Goal: Task Accomplishment & Management: Use online tool/utility

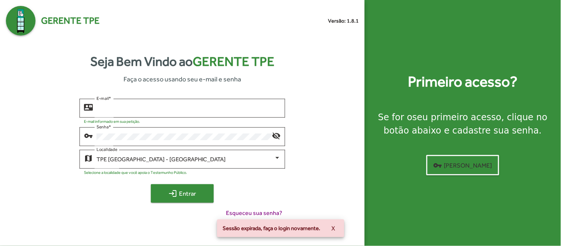
type input "**********"
click at [163, 194] on span "login Entrar" at bounding box center [183, 193] width 50 height 13
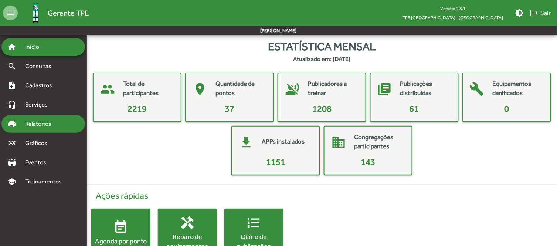
click at [24, 128] on span "Relatórios" at bounding box center [41, 123] width 40 height 9
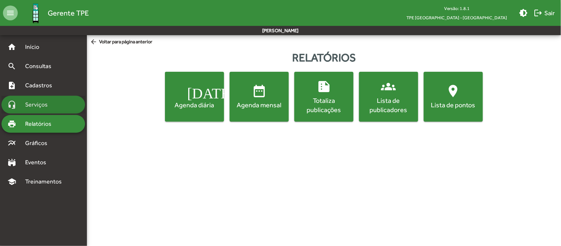
click at [31, 106] on span "Serviços" at bounding box center [39, 104] width 37 height 9
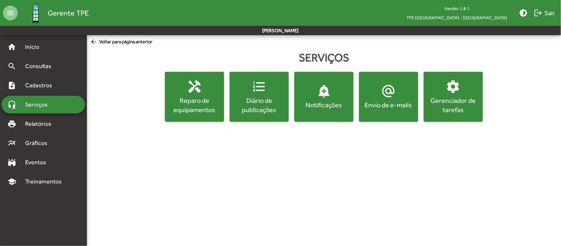
click at [463, 95] on span "settings Gerenciador de tarefas" at bounding box center [453, 96] width 56 height 35
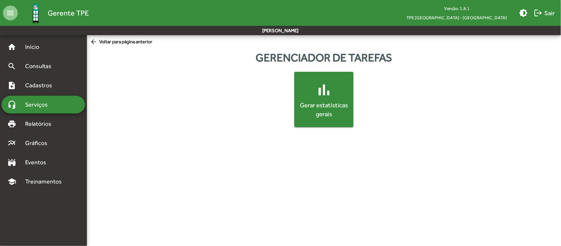
click at [315, 95] on mat-icon "bar_chart" at bounding box center [324, 90] width 18 height 18
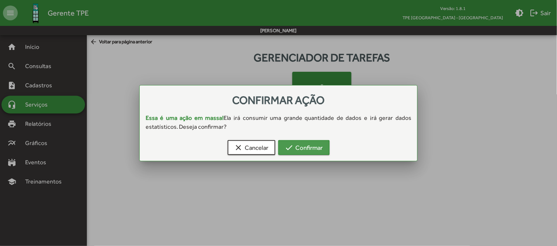
click at [297, 145] on span "check Confirmar" at bounding box center [304, 147] width 38 height 13
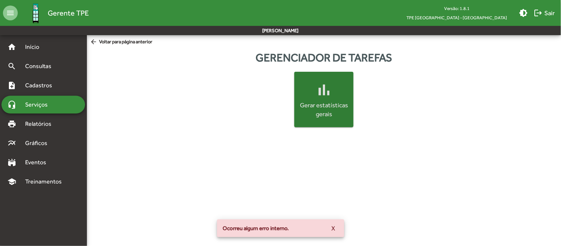
click at [334, 226] on span "X" at bounding box center [334, 227] width 4 height 13
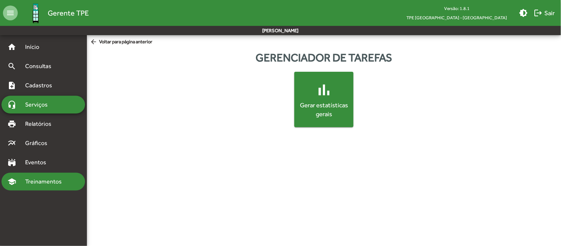
click at [38, 175] on div "school Treinamentos" at bounding box center [43, 182] width 84 height 18
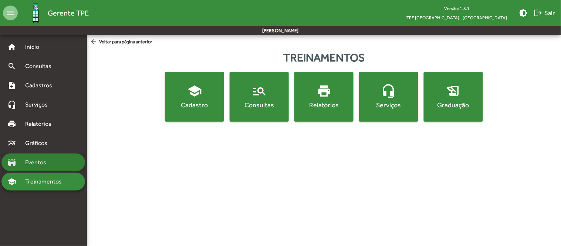
click at [37, 164] on span "Eventos" at bounding box center [38, 162] width 35 height 9
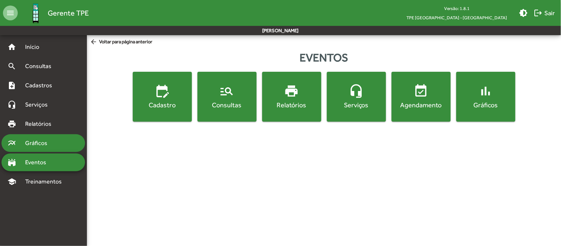
click at [37, 143] on span "Gráficos" at bounding box center [39, 143] width 37 height 9
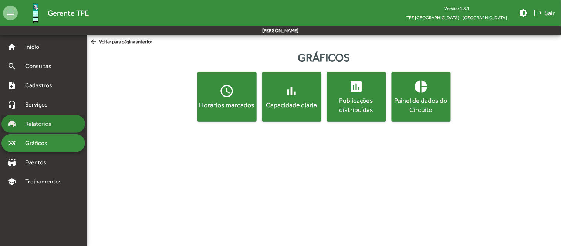
click at [44, 120] on span "Relatórios" at bounding box center [41, 123] width 40 height 9
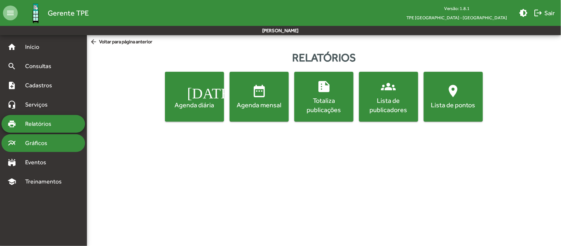
click at [39, 141] on span "Gráficos" at bounding box center [39, 143] width 37 height 9
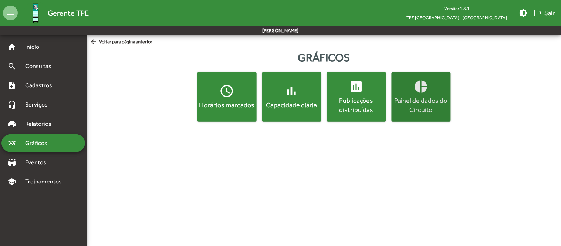
click at [419, 106] on div "Painel de dados do Circuito" at bounding box center [421, 105] width 56 height 18
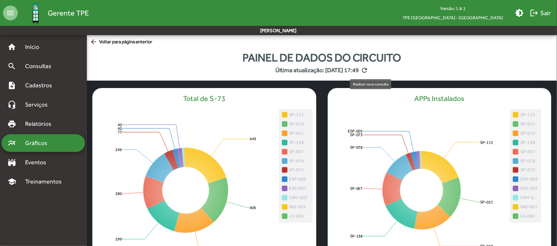
click at [369, 71] on mat-icon "refresh" at bounding box center [364, 70] width 7 height 7
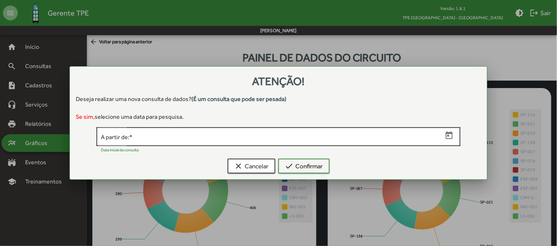
click at [296, 140] on input "A partir de: *" at bounding box center [272, 136] width 342 height 7
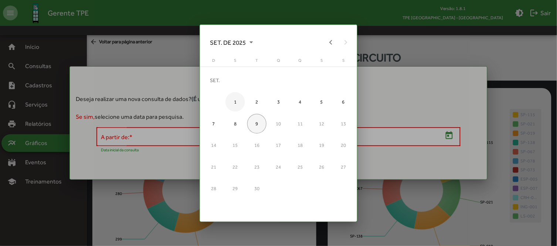
click at [235, 102] on div "1" at bounding box center [236, 102] width 20 height 20
type input "**********"
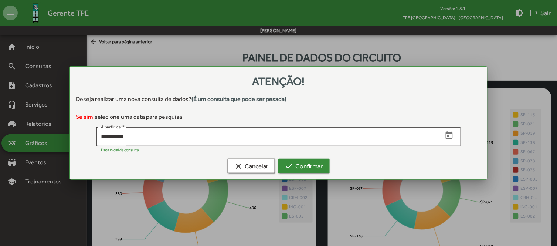
click at [301, 167] on span "check Confirmar" at bounding box center [304, 165] width 38 height 13
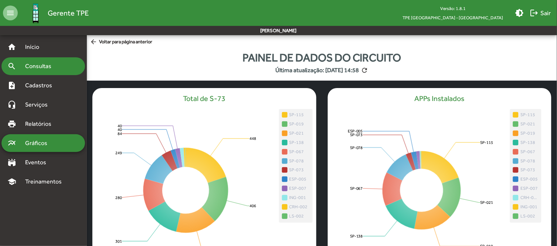
click at [36, 61] on div "search Consultas" at bounding box center [43, 66] width 84 height 18
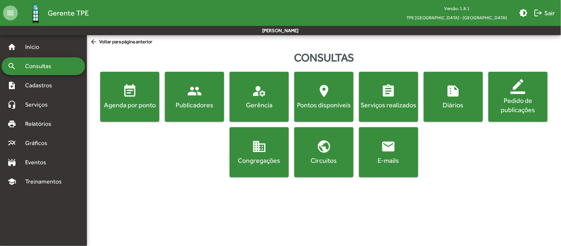
click at [201, 104] on div "Publicadores" at bounding box center [194, 104] width 56 height 9
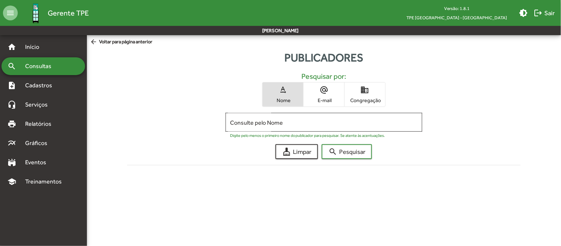
click at [371, 101] on span "Congregação" at bounding box center [364, 100] width 37 height 7
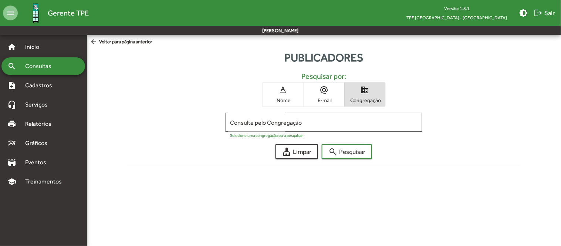
click at [317, 121] on input "Consulte pelo Congregação" at bounding box center [324, 122] width 188 height 7
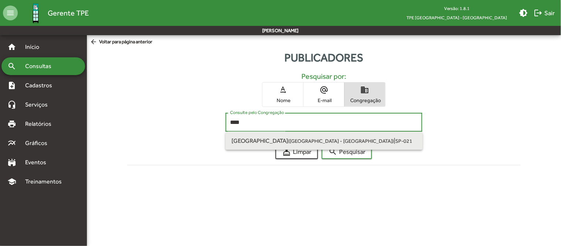
click at [288, 141] on small "([GEOGRAPHIC_DATA] - [GEOGRAPHIC_DATA])" at bounding box center [341, 141] width 106 height 6
type input "**********"
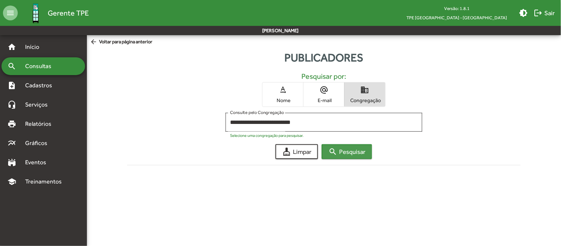
click at [338, 151] on span "search Pesquisar" at bounding box center [346, 151] width 37 height 13
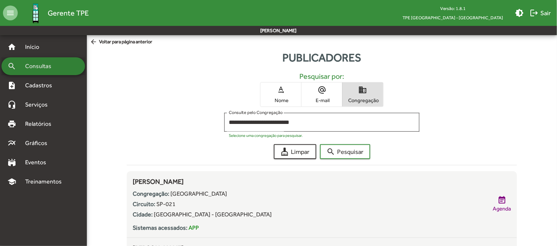
click at [36, 65] on span "Consultas" at bounding box center [41, 66] width 40 height 9
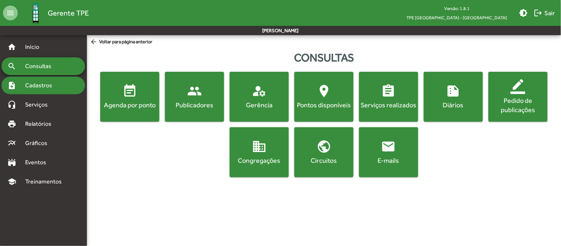
click at [31, 83] on span "Cadastros" at bounding box center [41, 85] width 41 height 9
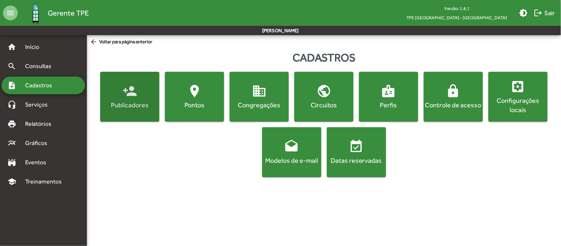
click at [119, 100] on span "person_add Publicadores" at bounding box center [130, 97] width 56 height 26
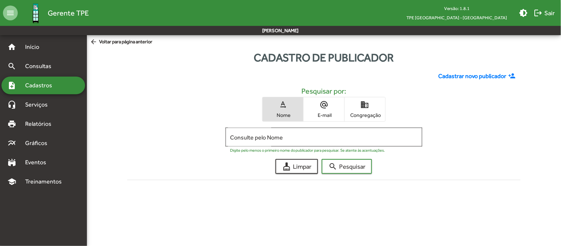
click at [367, 112] on span "Congregação" at bounding box center [364, 115] width 37 height 7
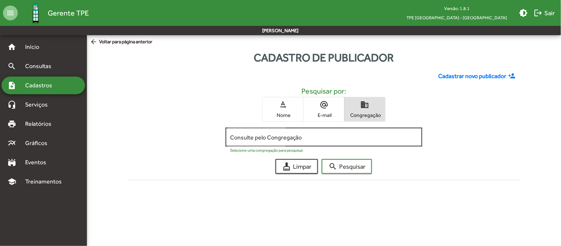
click at [294, 135] on input "Consulte pelo Congregação" at bounding box center [324, 137] width 188 height 7
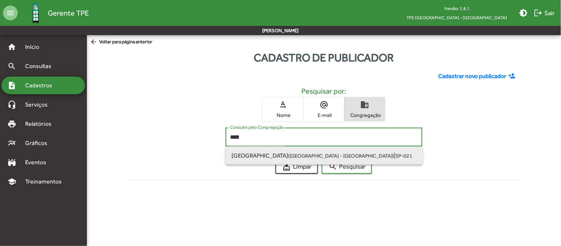
click at [288, 155] on small "([GEOGRAPHIC_DATA] - [GEOGRAPHIC_DATA])" at bounding box center [341, 156] width 106 height 6
type input "**********"
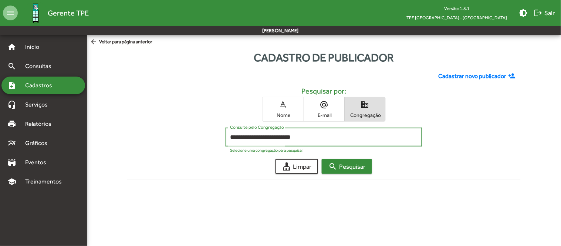
click at [341, 167] on span "search Pesquisar" at bounding box center [346, 166] width 37 height 13
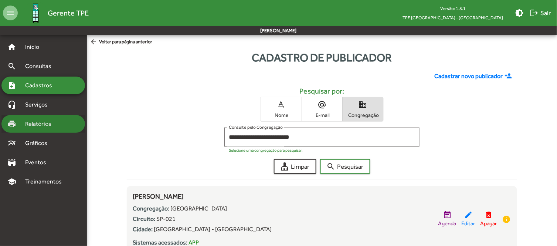
click at [35, 124] on span "Relatórios" at bounding box center [41, 123] width 40 height 9
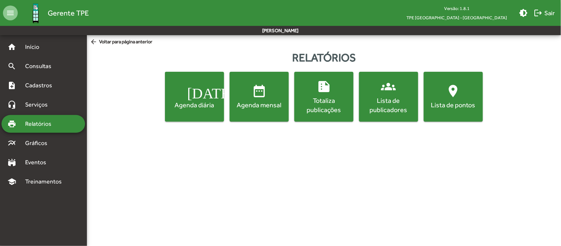
click at [392, 108] on div "Lista de publicadores" at bounding box center [389, 105] width 56 height 18
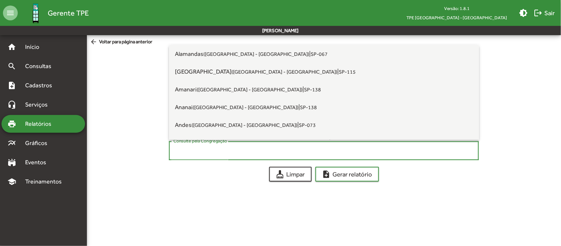
click at [234, 151] on input "Consulte pela Congregação" at bounding box center [323, 151] width 301 height 7
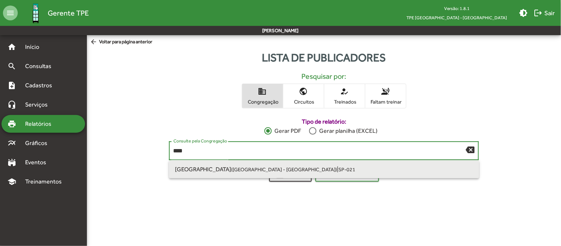
click at [231, 171] on small "([GEOGRAPHIC_DATA] - [GEOGRAPHIC_DATA])" at bounding box center [284, 169] width 106 height 6
type input "**********"
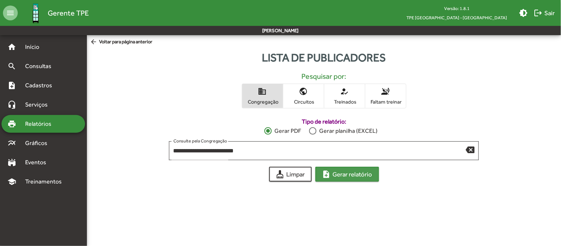
click at [354, 175] on span "note_add Gerar relatório" at bounding box center [347, 174] width 50 height 13
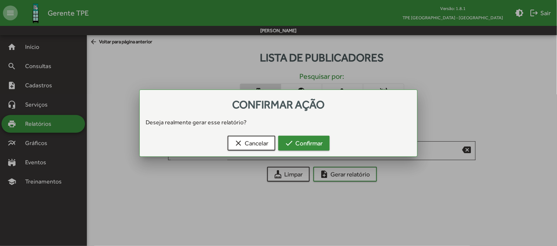
click at [307, 141] on span "check Confirmar" at bounding box center [304, 142] width 38 height 13
